Goal: Information Seeking & Learning: Learn about a topic

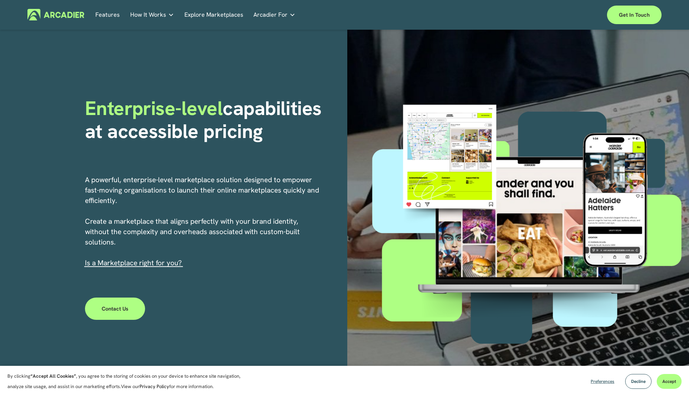
click at [600, 384] on span "Preferences" at bounding box center [603, 381] width 24 height 6
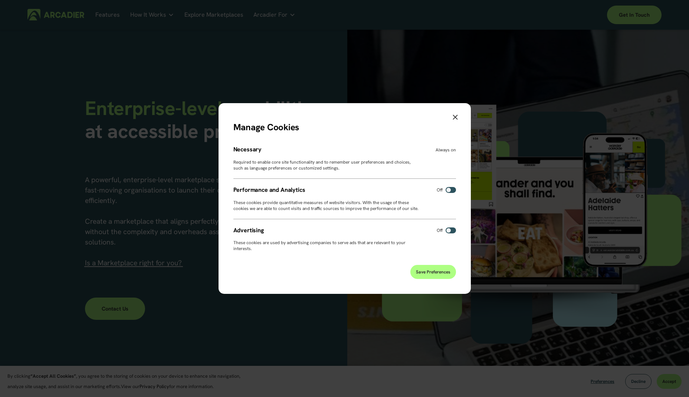
click at [454, 187] on label at bounding box center [451, 190] width 10 height 6
click at [423, 275] on span "Save Preferences" at bounding box center [433, 272] width 35 height 6
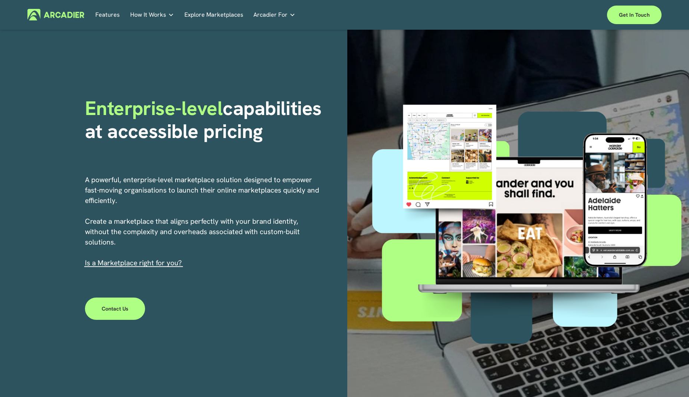
click at [87, 220] on p "A powerful, enterprise-level marketplace solution designed to empower fast-movi…" at bounding box center [202, 222] width 235 height 94
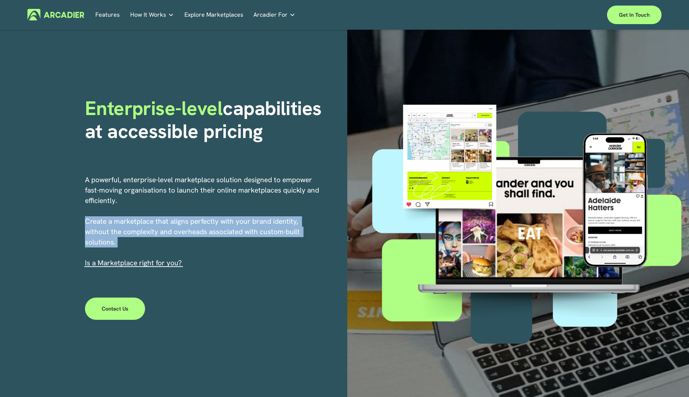
drag, startPoint x: 87, startPoint y: 220, endPoint x: 252, endPoint y: 242, distance: 166.2
click at [252, 242] on p "A powerful, enterprise-level marketplace solution designed to empower fast-movi…" at bounding box center [202, 222] width 235 height 94
click at [116, 262] on link "s a Marketplace right for you?" at bounding box center [134, 262] width 95 height 9
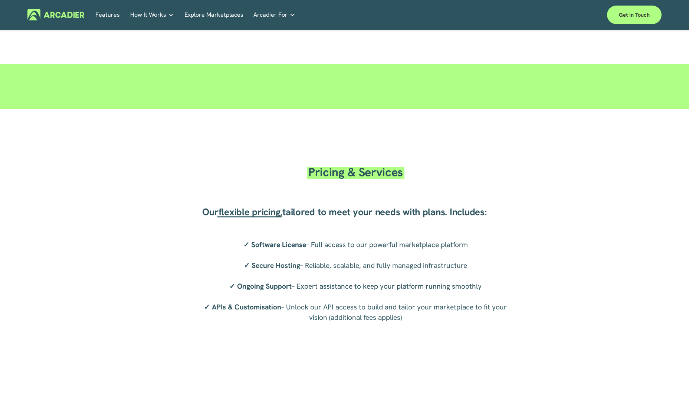
scroll to position [1410, 0]
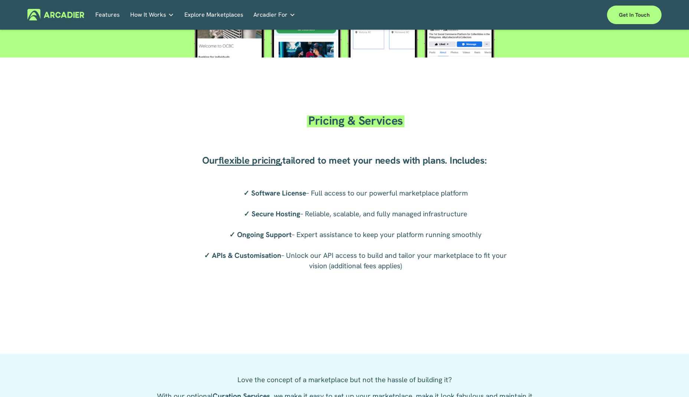
click at [202, 15] on link "Explore Marketplaces" at bounding box center [213, 15] width 59 height 12
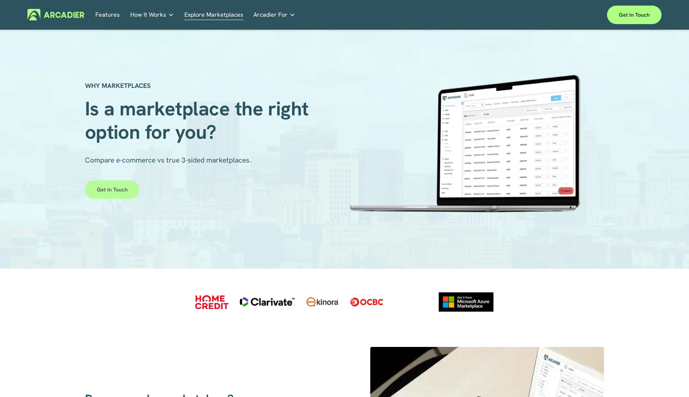
click at [116, 187] on link "Get in touch" at bounding box center [112, 189] width 55 height 19
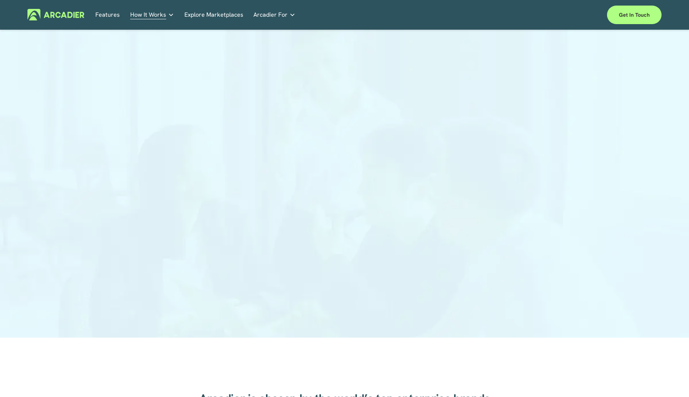
click at [134, 92] on div at bounding box center [344, 187] width 689 height 302
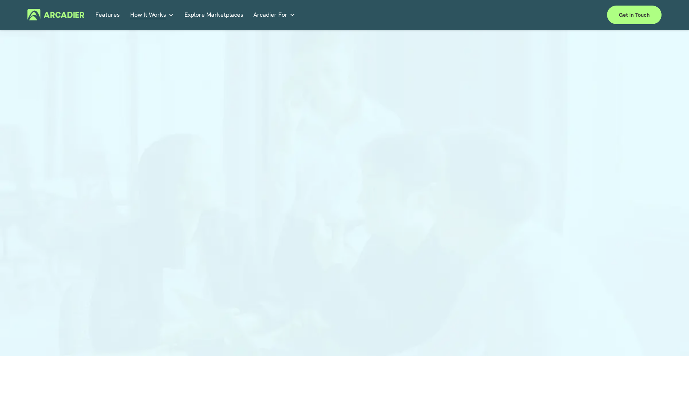
scroll to position [37, 0]
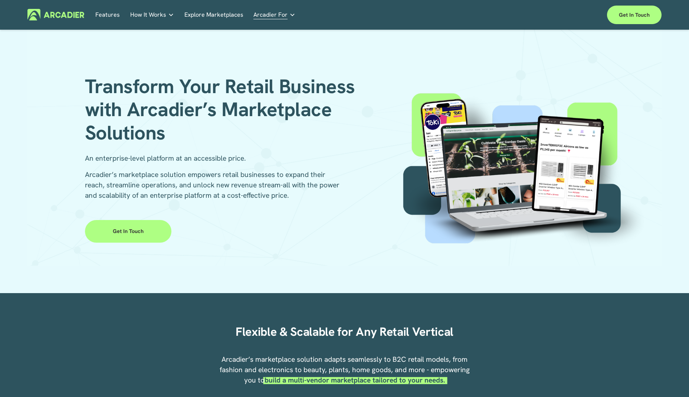
click at [110, 92] on h1 "Transform Your Retail Business with Arcadier’s Marketplace Solutions" at bounding box center [225, 109] width 281 height 69
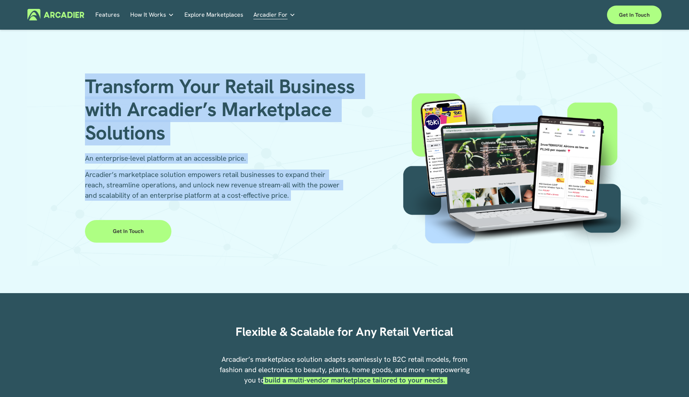
drag, startPoint x: 110, startPoint y: 92, endPoint x: 339, endPoint y: 199, distance: 252.8
click at [339, 199] on div "Transform Your Retail Business with Arcadier’s Marketplace Solutions An enterpr…" at bounding box center [344, 147] width 634 height 235
click at [290, 194] on p "Arcadier’s marketplace solution empowers retail businesses to expand their reac…" at bounding box center [215, 185] width 260 height 31
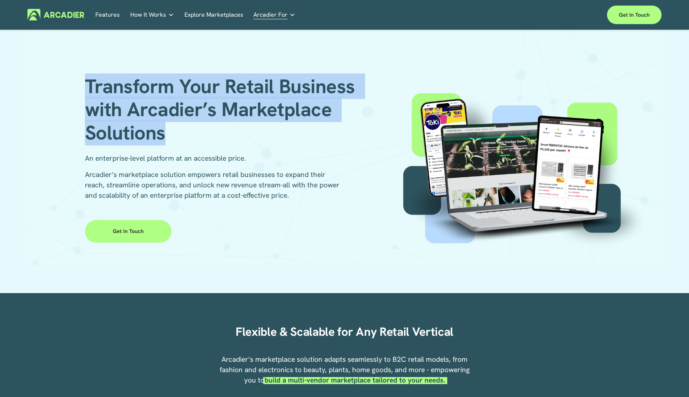
drag, startPoint x: 167, startPoint y: 139, endPoint x: 86, endPoint y: 90, distance: 94.1
click at [86, 90] on h1 "Transform Your Retail Business with Arcadier’s Marketplace Solutions" at bounding box center [225, 109] width 281 height 69
click at [111, 91] on h1 "Transform Your Retail Business with Arcadier’s Marketplace Solutions" at bounding box center [225, 109] width 281 height 69
drag, startPoint x: 111, startPoint y: 91, endPoint x: 248, endPoint y: 128, distance: 141.5
click at [248, 128] on h1 "Transform Your Retail Business with Arcadier’s Marketplace Solutions" at bounding box center [225, 109] width 281 height 69
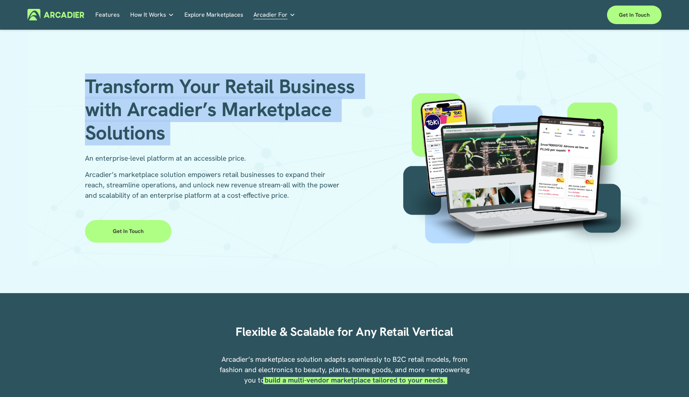
click at [241, 111] on h1 "Transform Your Retail Business with Arcadier’s Marketplace Solutions" at bounding box center [225, 109] width 281 height 69
drag, startPoint x: 241, startPoint y: 111, endPoint x: 101, endPoint y: 87, distance: 142.8
click at [101, 87] on h1 "Transform Your Retail Business with Arcadier’s Marketplace Solutions" at bounding box center [225, 109] width 281 height 69
click at [103, 88] on h1 "Transform Your Retail Business with Arcadier’s Marketplace Solutions" at bounding box center [225, 109] width 281 height 69
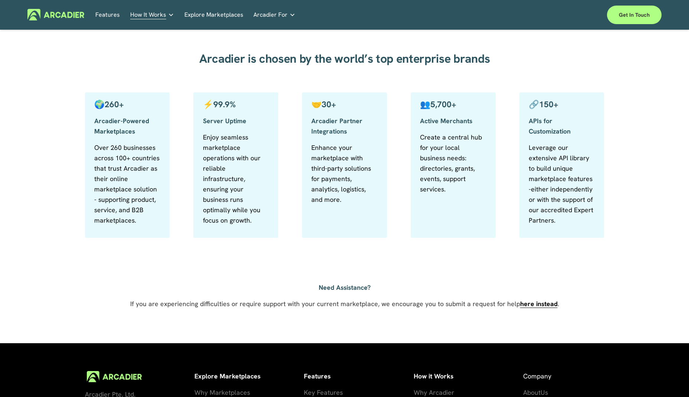
scroll to position [449, 0]
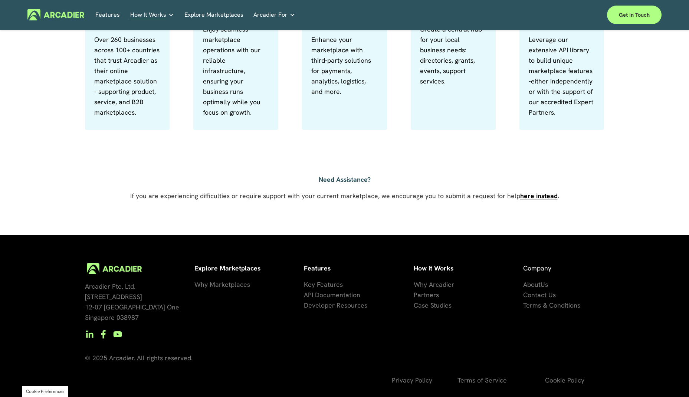
click at [536, 198] on strong "here instead" at bounding box center [538, 195] width 37 height 9
drag, startPoint x: 217, startPoint y: 219, endPoint x: 217, endPoint y: 227, distance: 7.4
click at [217, 219] on div at bounding box center [344, 62] width 689 height 345
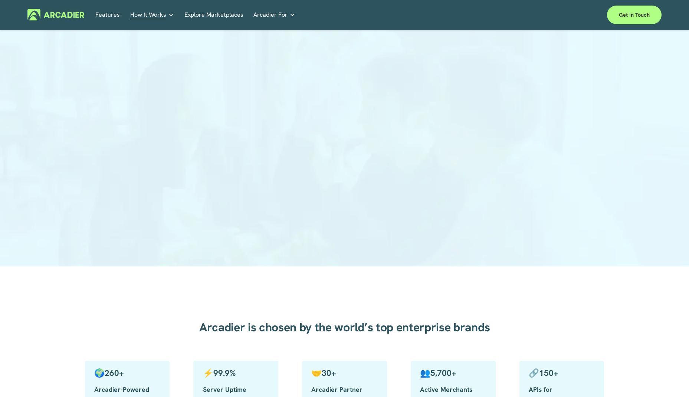
scroll to position [3, 0]
